Goal: Task Accomplishment & Management: Manage account settings

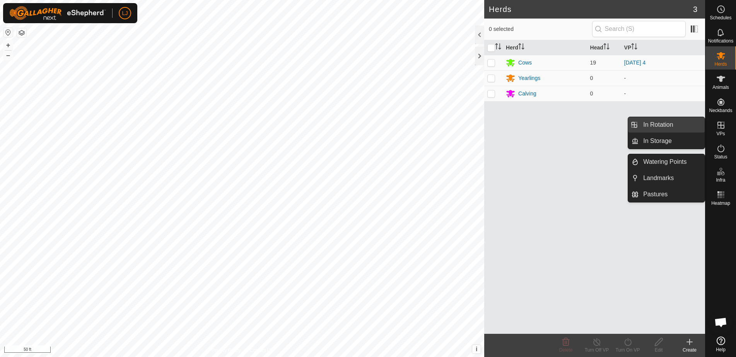
click at [661, 126] on link "In Rotation" at bounding box center [671, 124] width 66 height 15
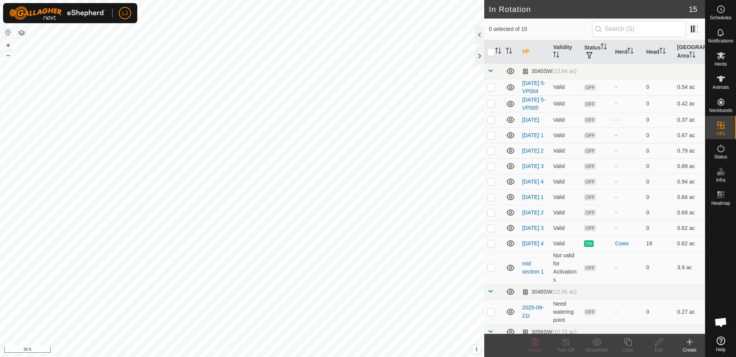
click at [685, 346] on icon at bounding box center [689, 341] width 9 height 9
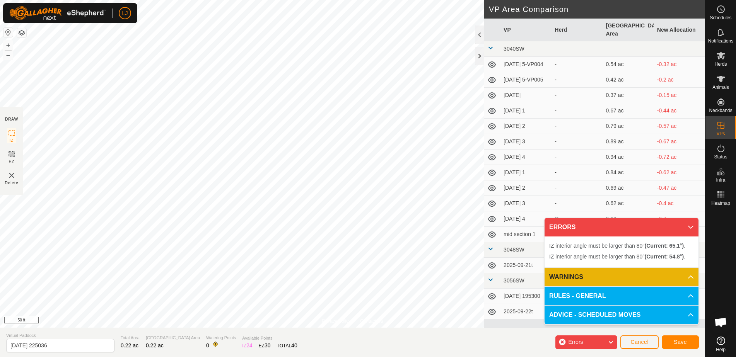
click at [636, 342] on span "Cancel" at bounding box center [639, 342] width 18 height 6
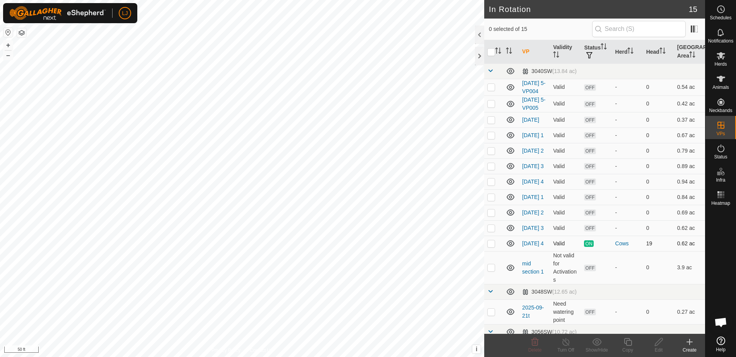
click at [494, 247] on p-checkbox at bounding box center [491, 243] width 8 height 6
checkbox input "true"
click at [624, 346] on icon at bounding box center [628, 341] width 10 height 9
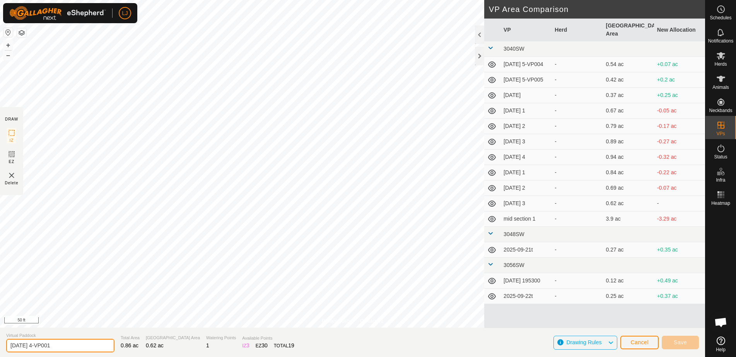
click at [37, 347] on input "[DATE] 4-VP001" at bounding box center [60, 346] width 108 height 14
drag, startPoint x: 36, startPoint y: 347, endPoint x: 104, endPoint y: 349, distance: 68.1
click at [95, 348] on input "[DATE] 4-VP001" at bounding box center [60, 346] width 108 height 14
type input "[DATE] 1"
click at [687, 343] on button "Save" at bounding box center [679, 343] width 37 height 14
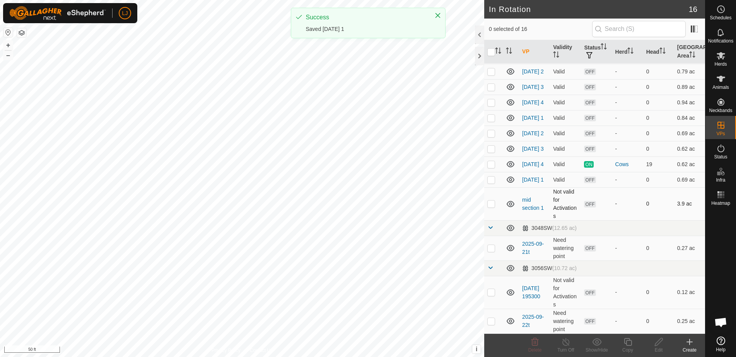
scroll to position [94, 0]
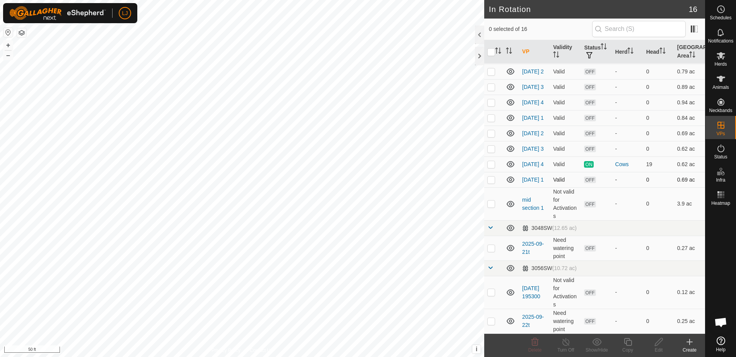
click at [492, 183] on p-checkbox at bounding box center [491, 180] width 8 height 6
checkbox input "true"
click at [632, 344] on icon at bounding box center [628, 341] width 10 height 9
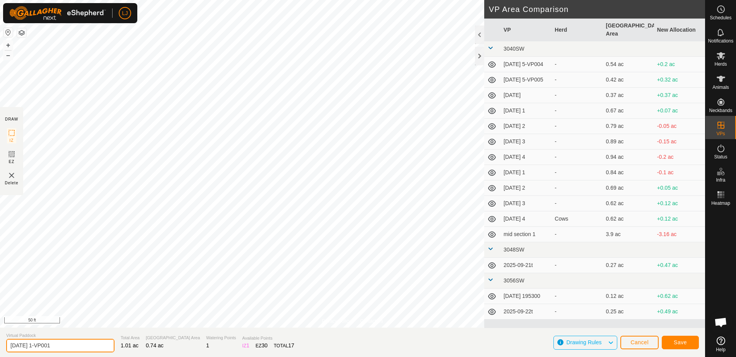
drag, startPoint x: 55, startPoint y: 347, endPoint x: 162, endPoint y: 350, distance: 106.7
click at [156, 350] on section "Virtual Paddock [DATE] 1-VP001 Total Area 1.01 ac Grazing Area 0.74 ac Watering…" at bounding box center [352, 342] width 705 height 29
type input "[DATE] 2"
click at [677, 342] on span "Save" at bounding box center [679, 342] width 13 height 6
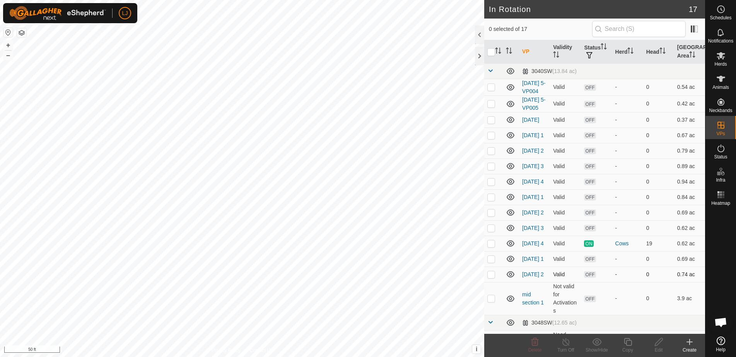
click at [490, 278] on p-checkbox at bounding box center [491, 274] width 8 height 6
checkbox input "true"
click at [626, 343] on icon at bounding box center [627, 342] width 8 height 8
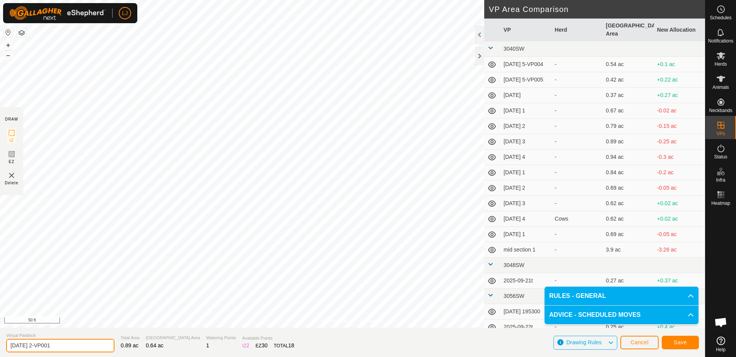
drag, startPoint x: 40, startPoint y: 347, endPoint x: 153, endPoint y: 350, distance: 113.3
click at [150, 350] on section "Virtual Paddock [DATE] 2-VP001 Total Area 0.89 ac Grazing Area 0.64 ac Watering…" at bounding box center [352, 342] width 705 height 29
type input "[DATE] 3"
click at [680, 344] on span "Save" at bounding box center [679, 342] width 13 height 6
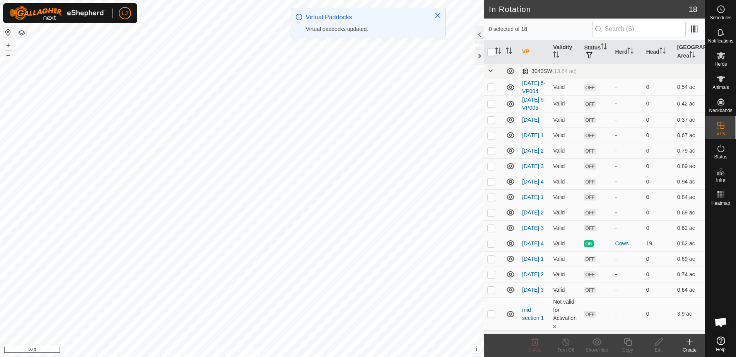
click at [492, 293] on p-checkbox at bounding box center [491, 290] width 8 height 6
checkbox input "true"
click at [629, 344] on icon at bounding box center [628, 341] width 10 height 9
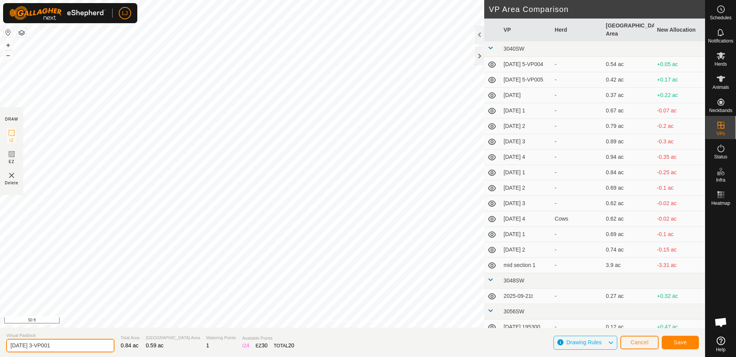
drag, startPoint x: 41, startPoint y: 348, endPoint x: 134, endPoint y: 357, distance: 93.2
click at [133, 357] on section "Virtual Paddock [DATE] 3-VP001 Total Area 0.84 ac Grazing Area 0.59 ac Watering…" at bounding box center [352, 342] width 705 height 29
type input "[DATE] 4"
click at [683, 343] on span "Save" at bounding box center [679, 342] width 13 height 6
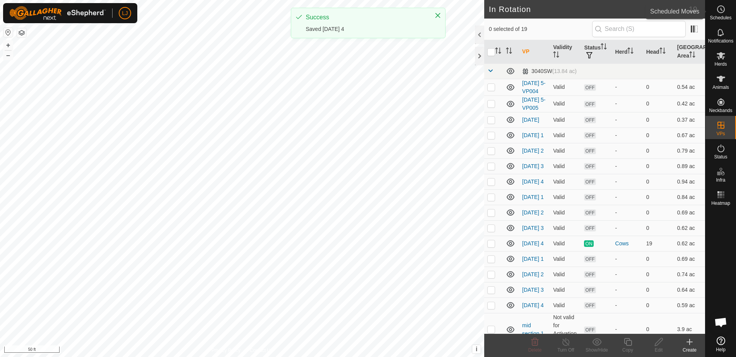
click at [718, 16] on span "Schedules" at bounding box center [720, 17] width 22 height 5
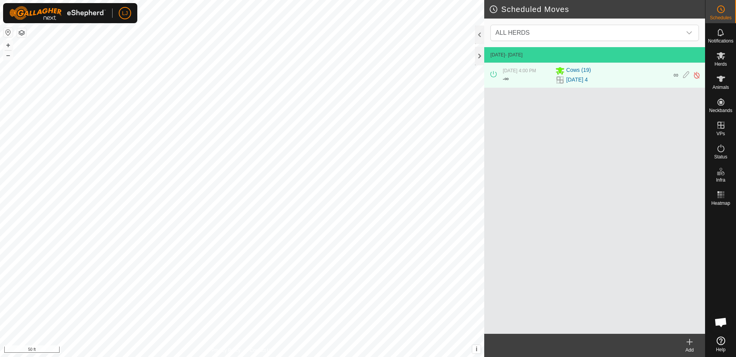
click at [690, 339] on icon at bounding box center [689, 341] width 9 height 9
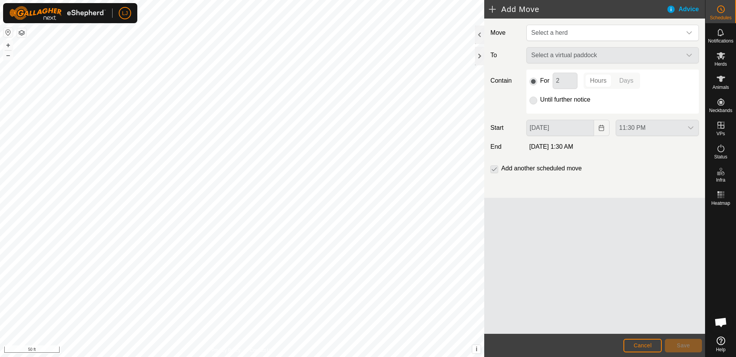
drag, startPoint x: 559, startPoint y: 36, endPoint x: 565, endPoint y: 41, distance: 8.5
click at [559, 36] on span "Select a herd" at bounding box center [549, 32] width 36 height 7
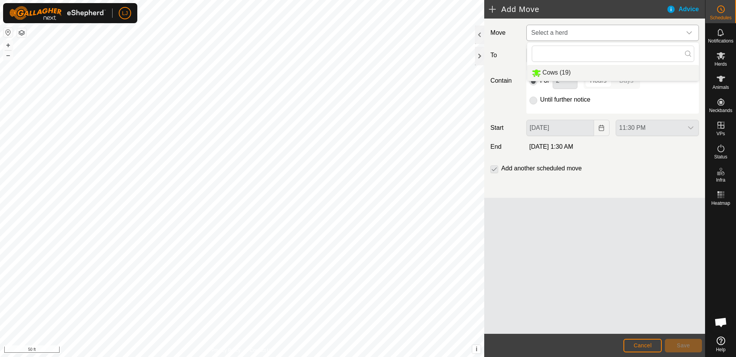
click at [576, 68] on li "Cows (19)" at bounding box center [613, 73] width 172 height 16
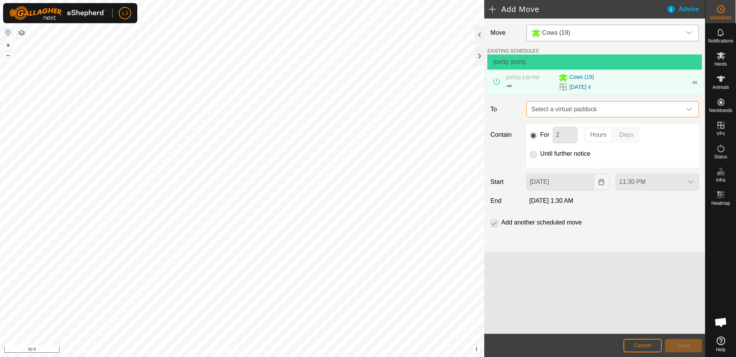
click at [637, 111] on span "Select a virtual paddock" at bounding box center [604, 109] width 153 height 15
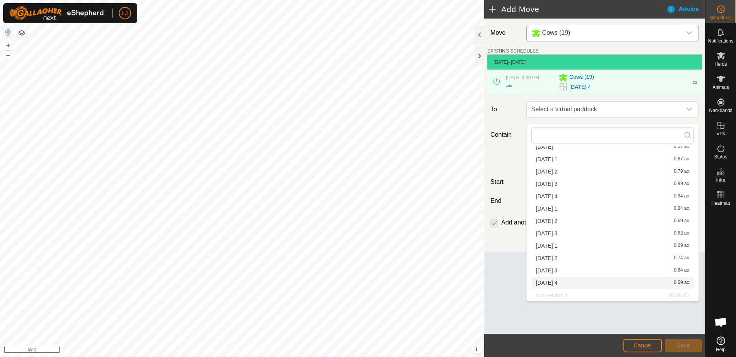
scroll to position [48, 0]
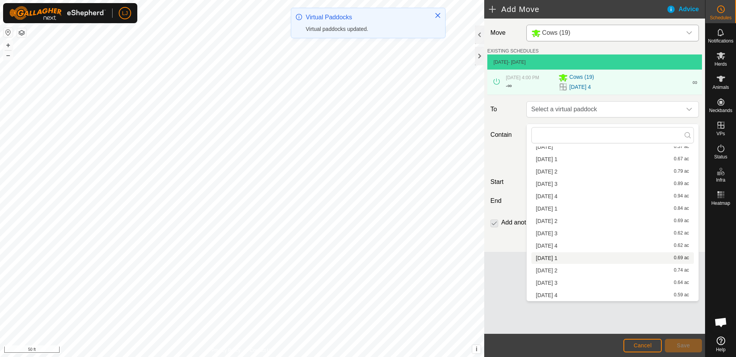
click at [591, 261] on li "[DATE] 1 0.69 ac" at bounding box center [612, 258] width 162 height 12
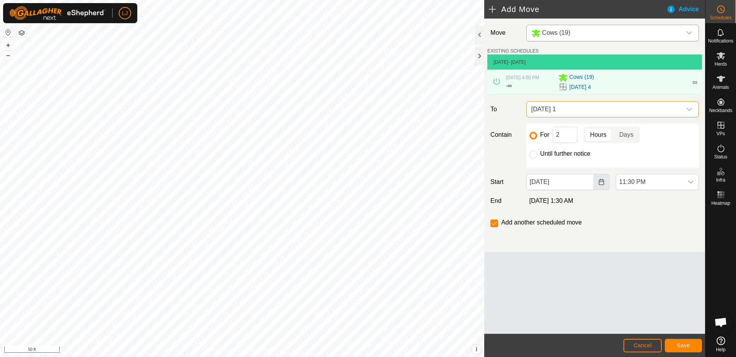
click at [605, 190] on button "Choose Date" at bounding box center [601, 182] width 15 height 16
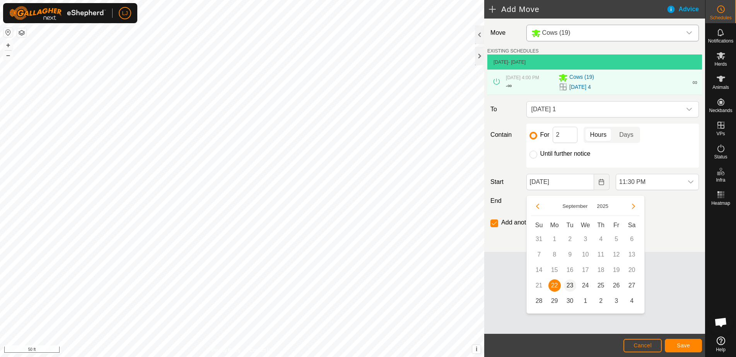
click at [572, 286] on span "23" at bounding box center [570, 285] width 12 height 12
type input "[DATE]"
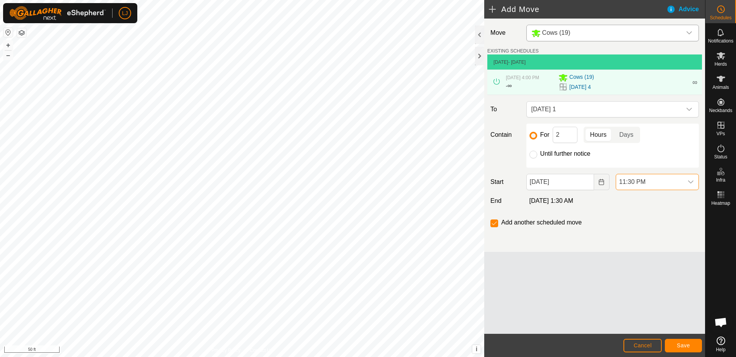
click at [665, 188] on span "11:30 PM" at bounding box center [649, 181] width 67 height 15
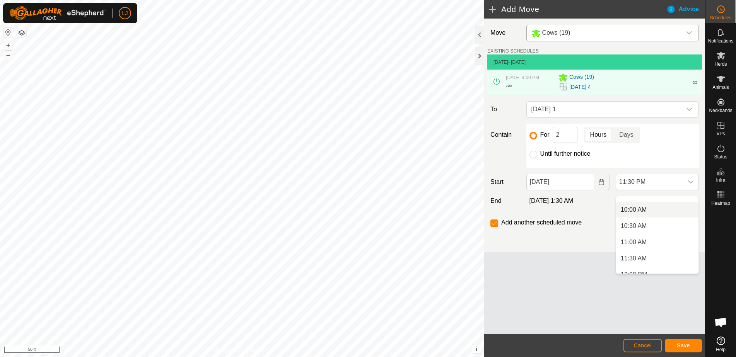
click at [644, 213] on li "10:00 AM" at bounding box center [657, 209] width 82 height 15
click at [693, 346] on button "Save" at bounding box center [682, 346] width 37 height 14
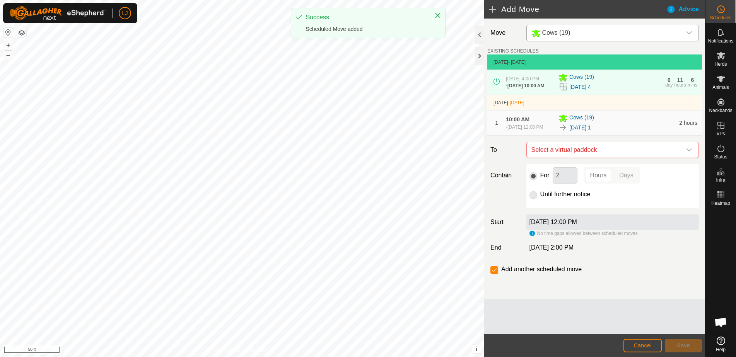
click at [627, 111] on td "[DATE] - [DATE]" at bounding box center [594, 102] width 215 height 15
click at [630, 158] on span "Select a virtual paddock" at bounding box center [604, 149] width 153 height 15
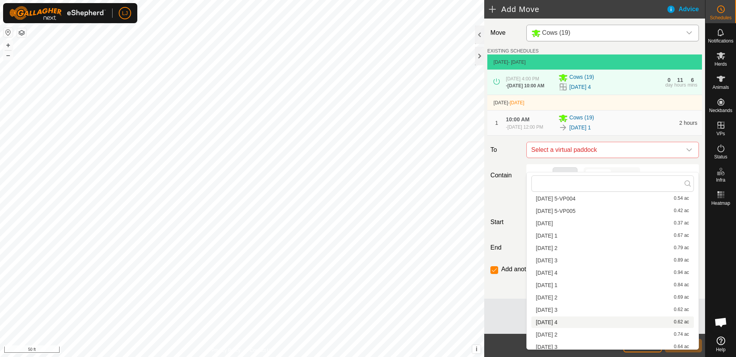
scroll to position [48, 0]
click at [606, 308] on li "[DATE] 2 0.74 ac" at bounding box center [612, 307] width 162 height 12
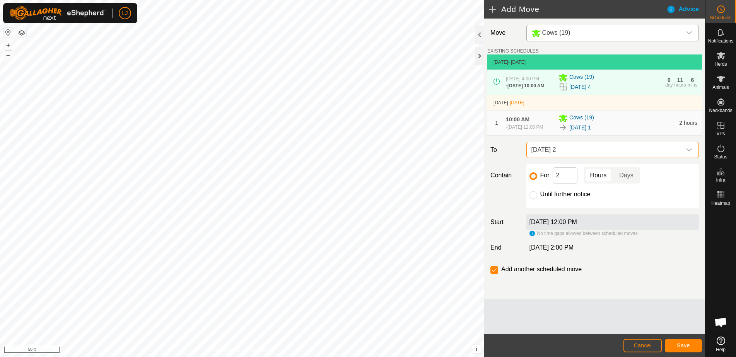
click at [688, 351] on button "Save" at bounding box center [682, 346] width 37 height 14
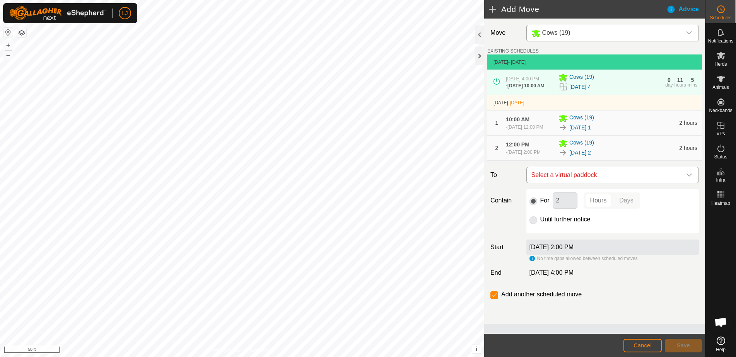
click at [614, 183] on span "Select a virtual paddock" at bounding box center [604, 174] width 153 height 15
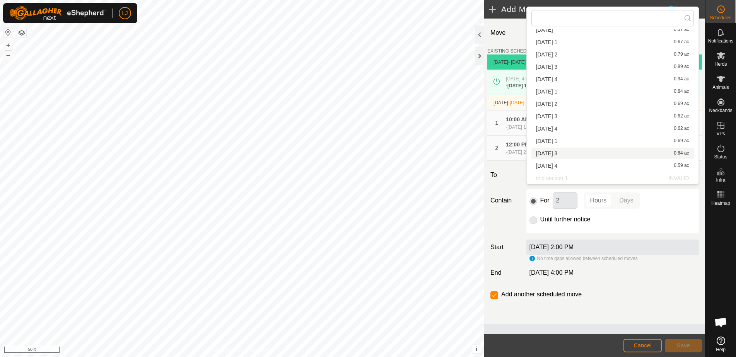
click at [579, 157] on li "[DATE] 3 0.64 ac" at bounding box center [612, 154] width 162 height 12
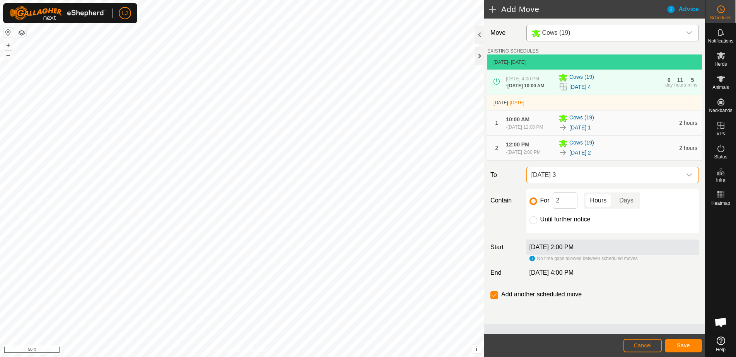
click at [682, 344] on span "Save" at bounding box center [682, 345] width 13 height 6
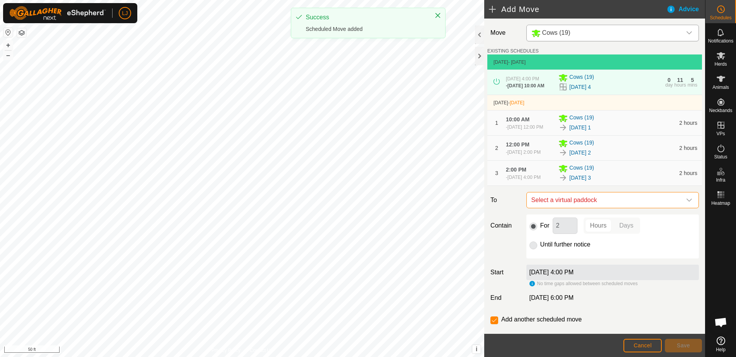
click at [635, 208] on span "Select a virtual paddock" at bounding box center [604, 199] width 153 height 15
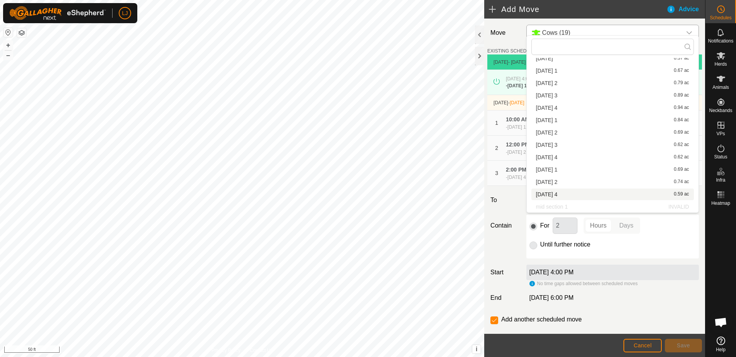
click at [595, 195] on li "[DATE] 4 0.59 ac" at bounding box center [612, 195] width 162 height 12
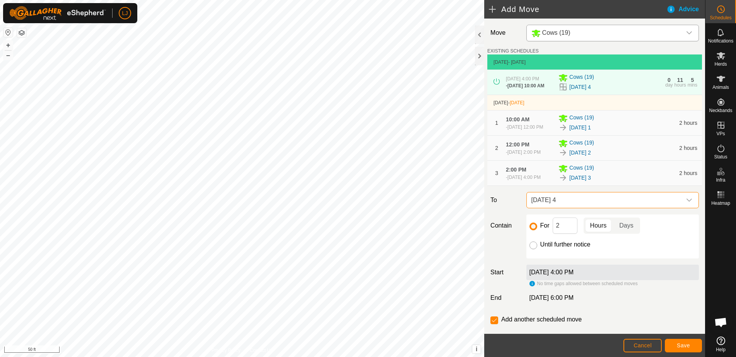
click at [531, 249] on input "Until further notice" at bounding box center [533, 246] width 8 height 8
radio input "true"
checkbox input "false"
click at [681, 342] on button "Save" at bounding box center [682, 346] width 37 height 14
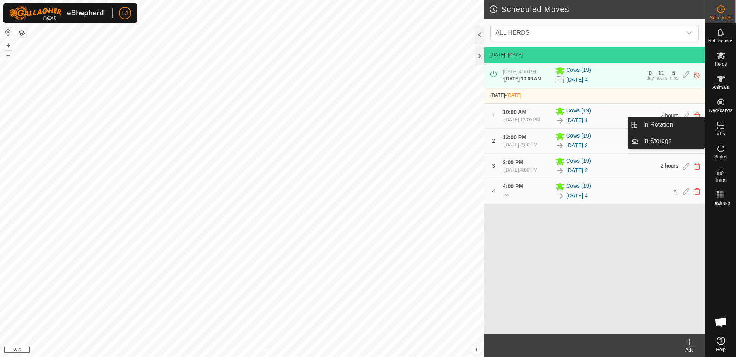
drag, startPoint x: 722, startPoint y: 138, endPoint x: 722, endPoint y: 128, distance: 10.5
click at [722, 128] on icon at bounding box center [720, 125] width 7 height 7
click at [656, 129] on link "In Rotation" at bounding box center [671, 124] width 66 height 15
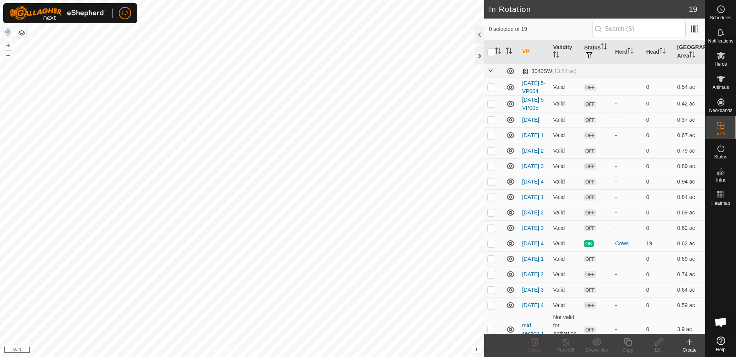
click at [491, 185] on p-checkbox at bounding box center [491, 182] width 8 height 6
checkbox input "false"
drag, startPoint x: 494, startPoint y: 189, endPoint x: 491, endPoint y: 178, distance: 11.3
click at [493, 169] on p-checkbox at bounding box center [491, 166] width 8 height 6
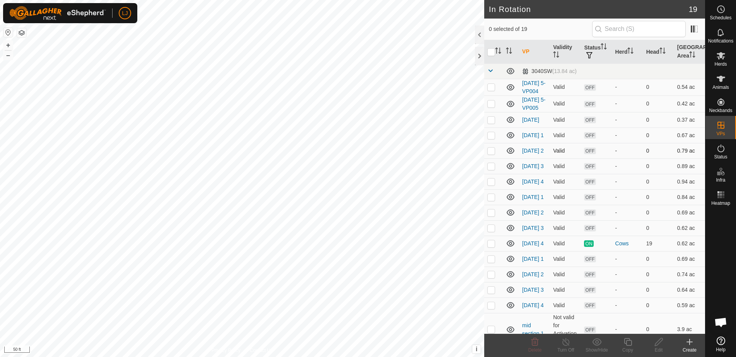
checkbox input "true"
drag, startPoint x: 491, startPoint y: 170, endPoint x: 491, endPoint y: 162, distance: 8.2
click at [491, 154] on p-checkbox at bounding box center [491, 151] width 8 height 6
checkbox input "true"
click at [491, 138] on p-checkbox at bounding box center [491, 135] width 8 height 6
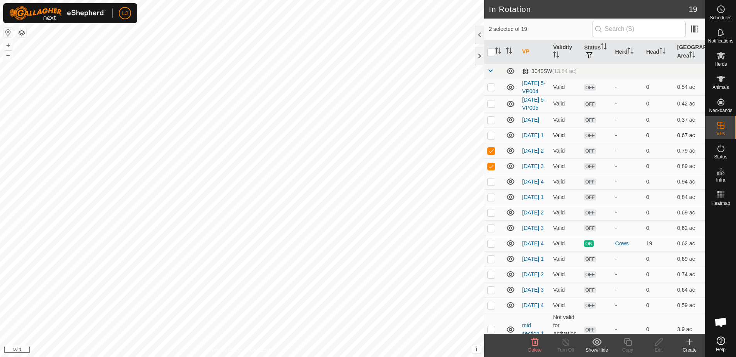
checkbox input "true"
click at [490, 200] on p-checkbox at bounding box center [491, 197] width 8 height 6
checkbox input "true"
click at [492, 220] on td at bounding box center [493, 212] width 19 height 15
checkbox input "true"
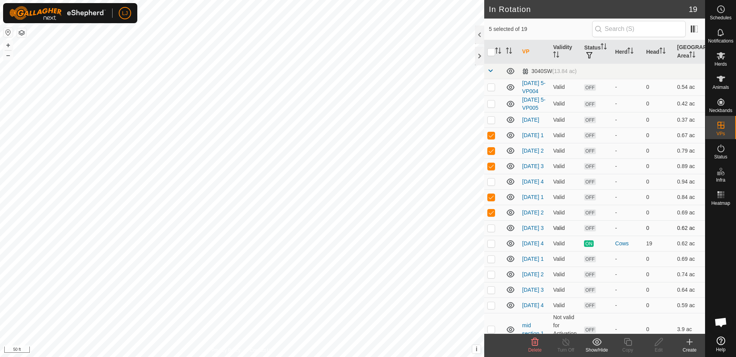
click at [493, 231] on p-checkbox at bounding box center [491, 228] width 8 height 6
checkbox input "true"
click at [489, 95] on td at bounding box center [493, 87] width 19 height 17
checkbox input "true"
click at [490, 112] on td at bounding box center [493, 103] width 19 height 17
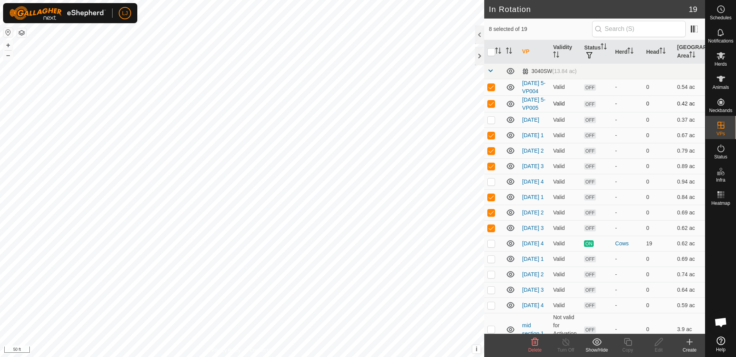
click at [490, 112] on td at bounding box center [493, 103] width 19 height 17
click at [488, 112] on td at bounding box center [493, 103] width 19 height 17
checkbox input "true"
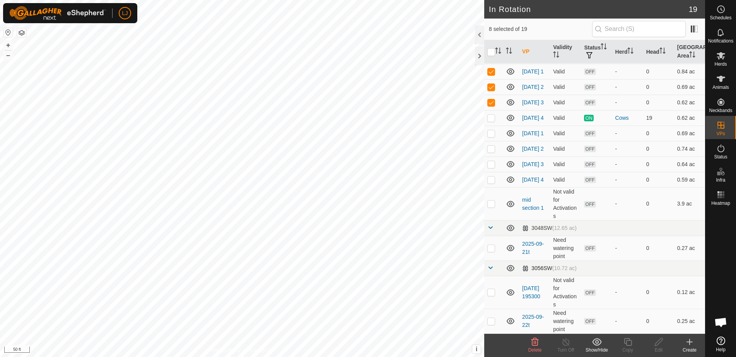
scroll to position [157, 0]
click at [493, 250] on p-checkbox at bounding box center [491, 248] width 8 height 6
checkbox input "true"
click at [491, 292] on p-checkbox at bounding box center [491, 292] width 8 height 6
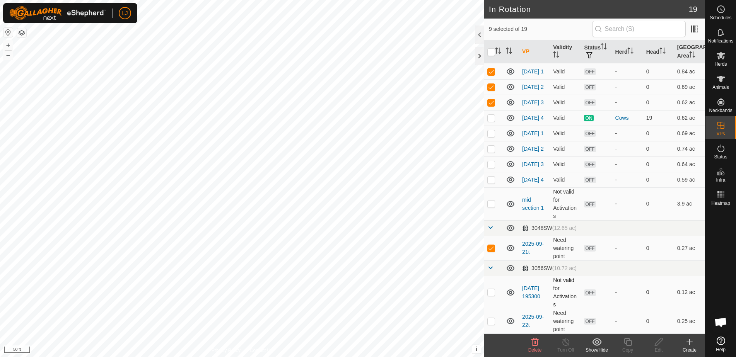
click at [491, 292] on p-checkbox at bounding box center [491, 292] width 8 height 6
checkbox input "true"
click at [492, 322] on p-checkbox at bounding box center [491, 321] width 8 height 6
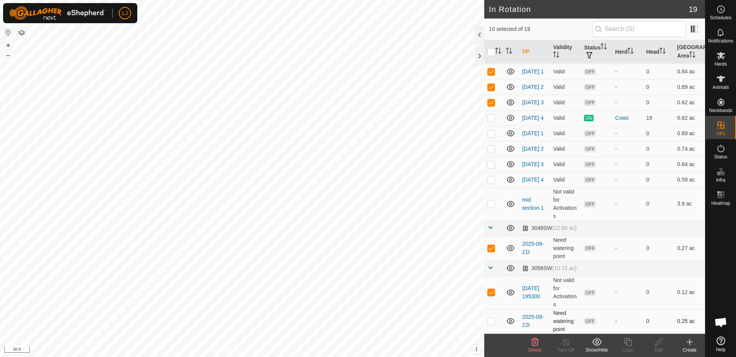
checkbox input "true"
click at [533, 340] on icon at bounding box center [534, 342] width 7 height 8
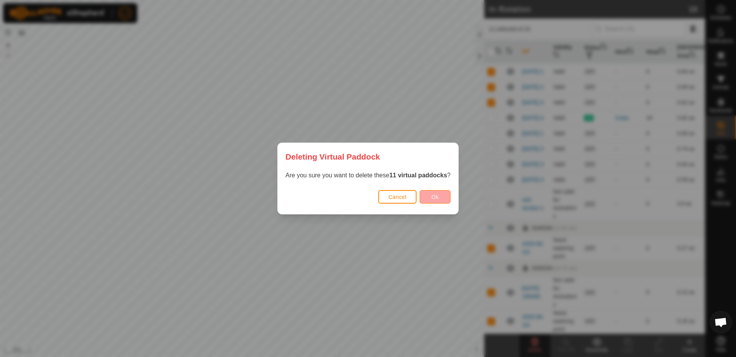
click at [441, 199] on button "Ok" at bounding box center [434, 197] width 31 height 14
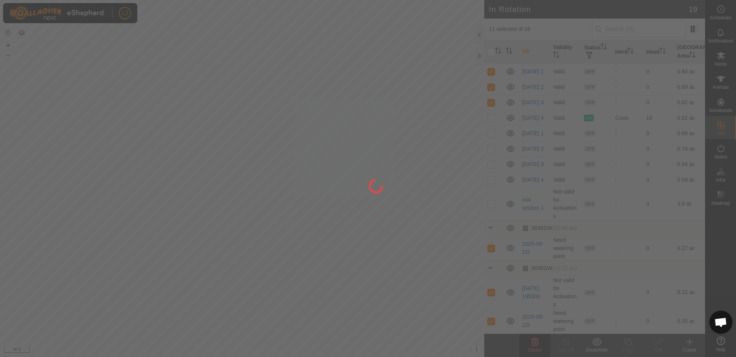
checkbox input "false"
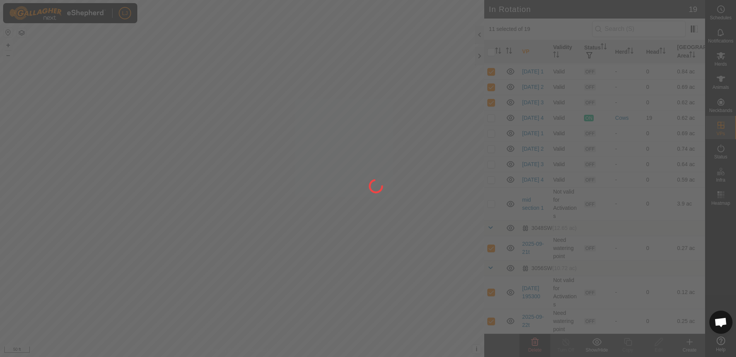
checkbox input "false"
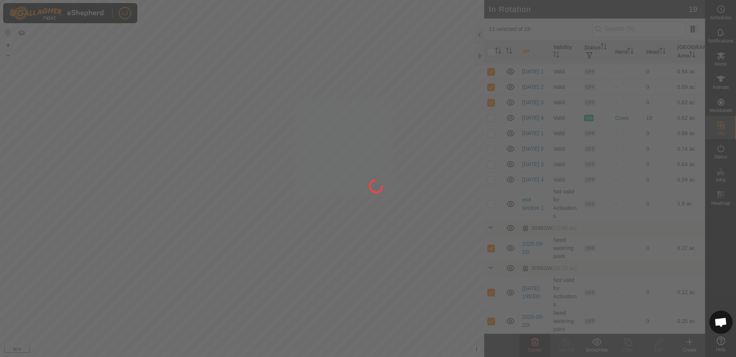
checkbox input "false"
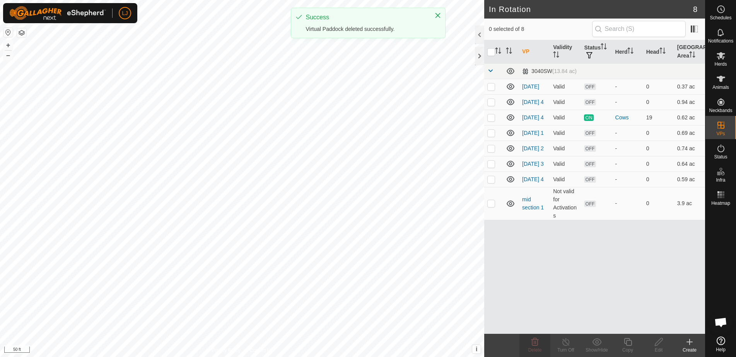
scroll to position [0, 0]
